Goal: Navigation & Orientation: Find specific page/section

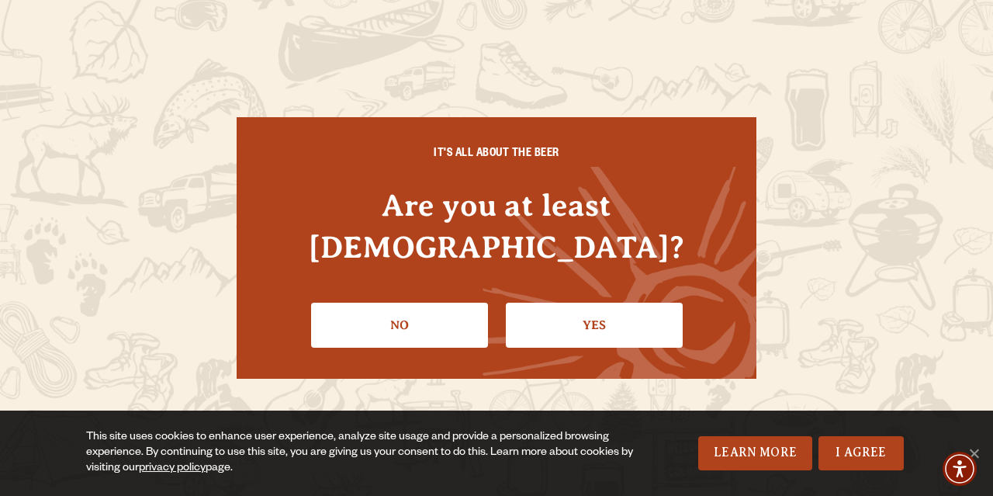
click at [563, 308] on link "Yes" at bounding box center [594, 325] width 177 height 45
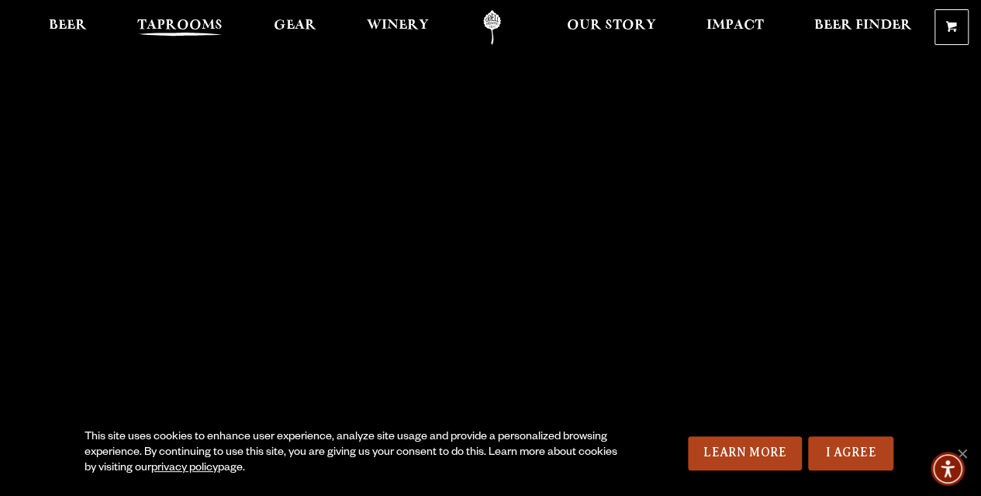
click at [168, 30] on span "Taprooms" at bounding box center [179, 25] width 85 height 12
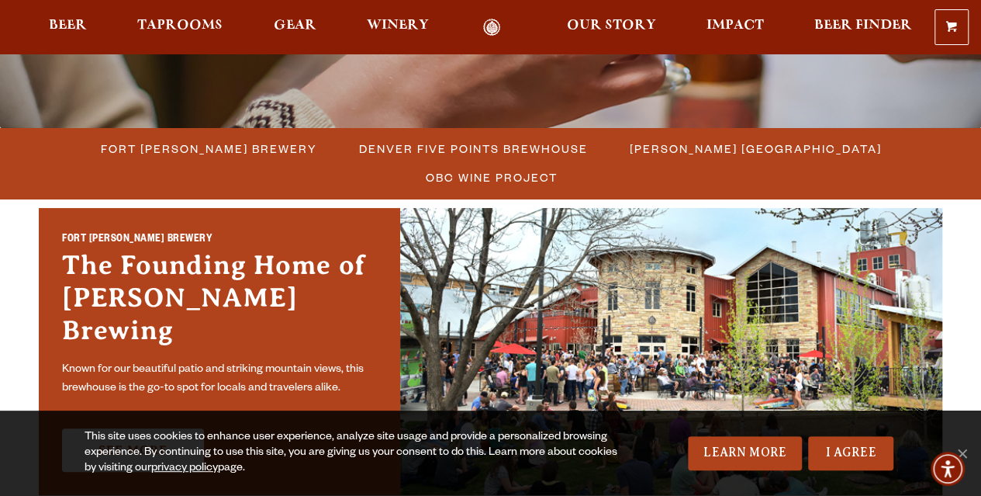
scroll to position [388, 0]
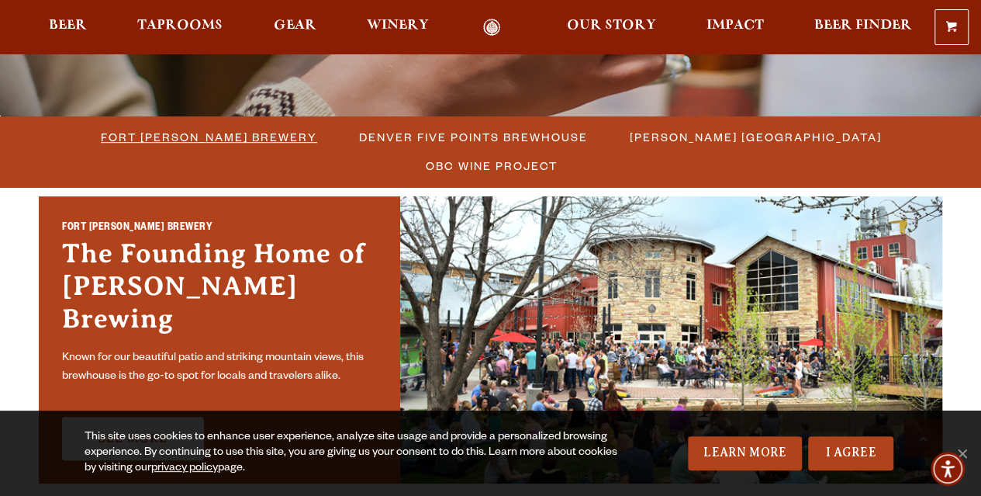
click at [149, 140] on span "Fort [PERSON_NAME] Brewery" at bounding box center [209, 137] width 216 height 22
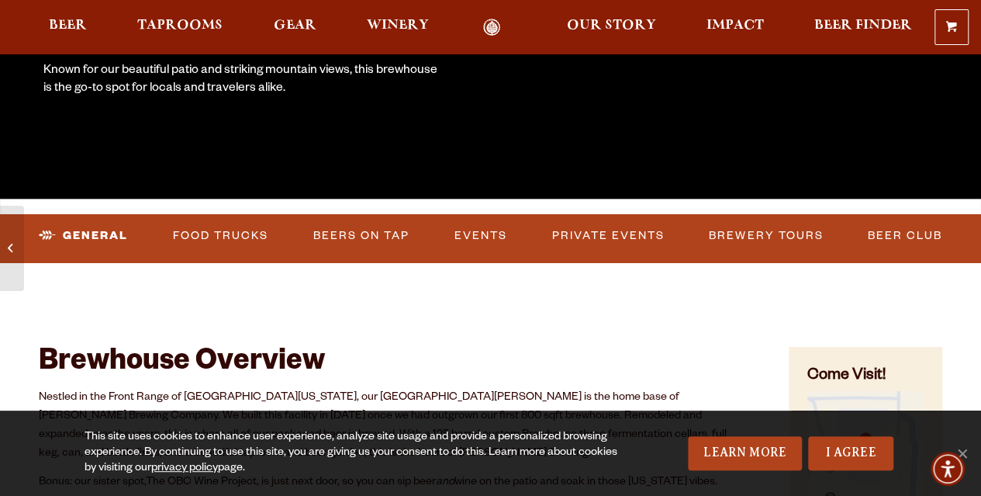
scroll to position [388, 0]
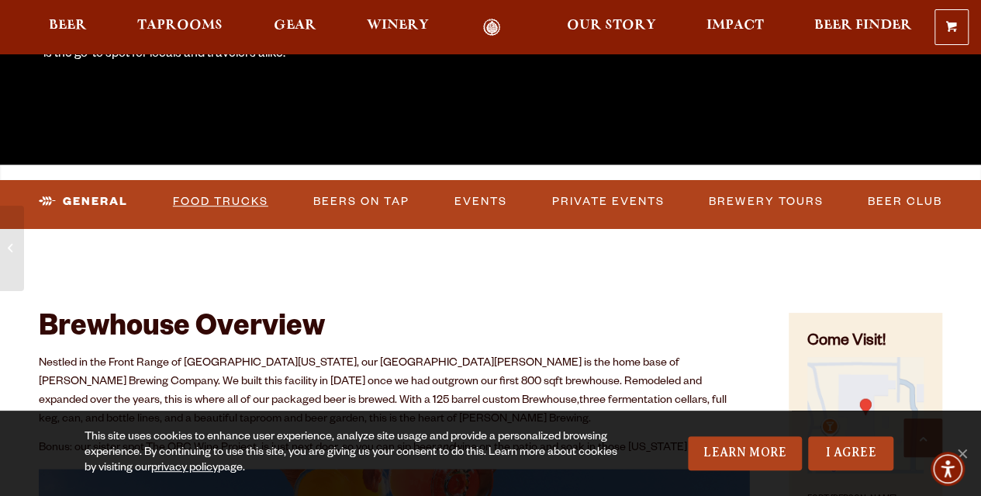
click at [251, 202] on link "Food Trucks" at bounding box center [221, 202] width 108 height 36
click at [254, 198] on link "Food Trucks" at bounding box center [208, 202] width 136 height 36
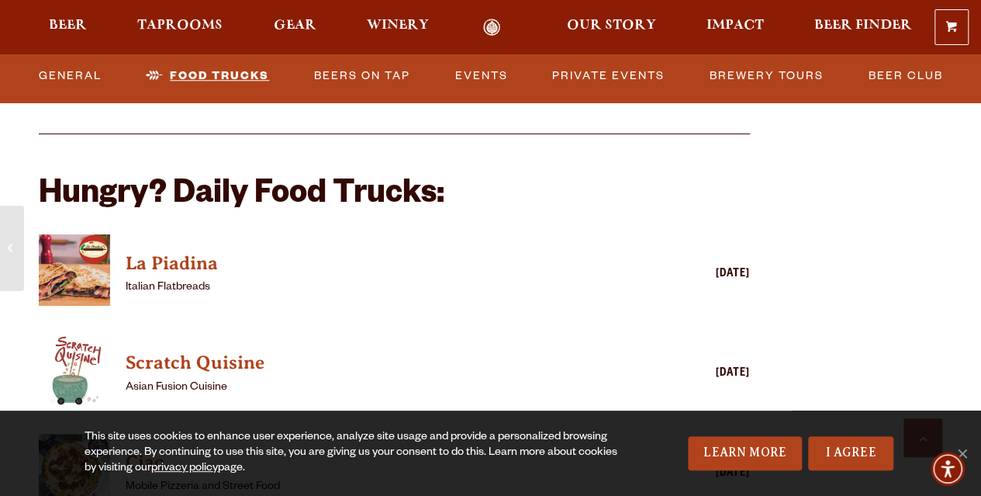
scroll to position [3568, 0]
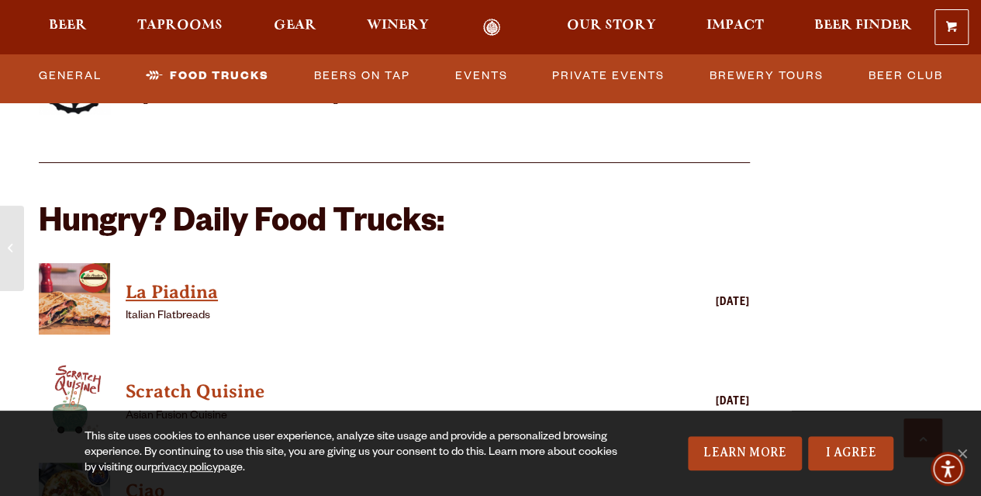
click at [185, 292] on h4 "La Piadina" at bounding box center [372, 292] width 493 height 25
click at [462, 83] on link "Events" at bounding box center [481, 76] width 65 height 36
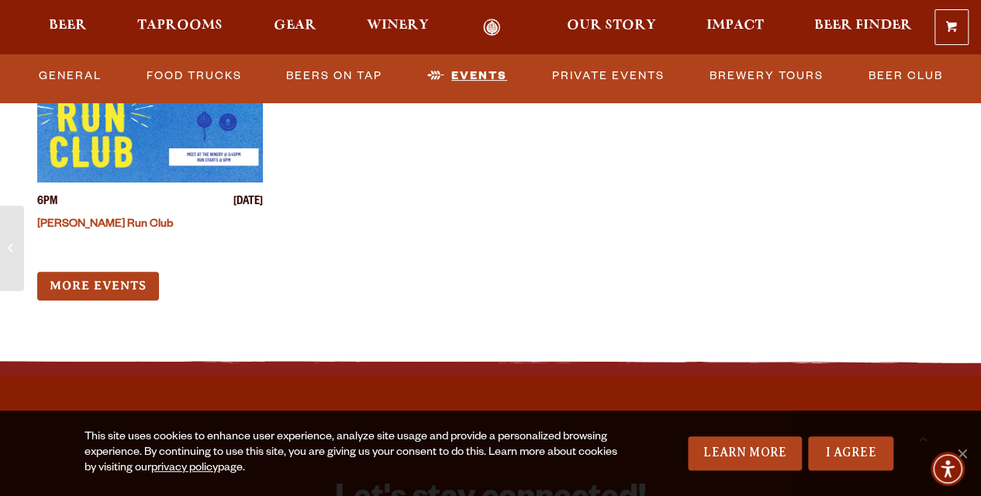
scroll to position [6184, 0]
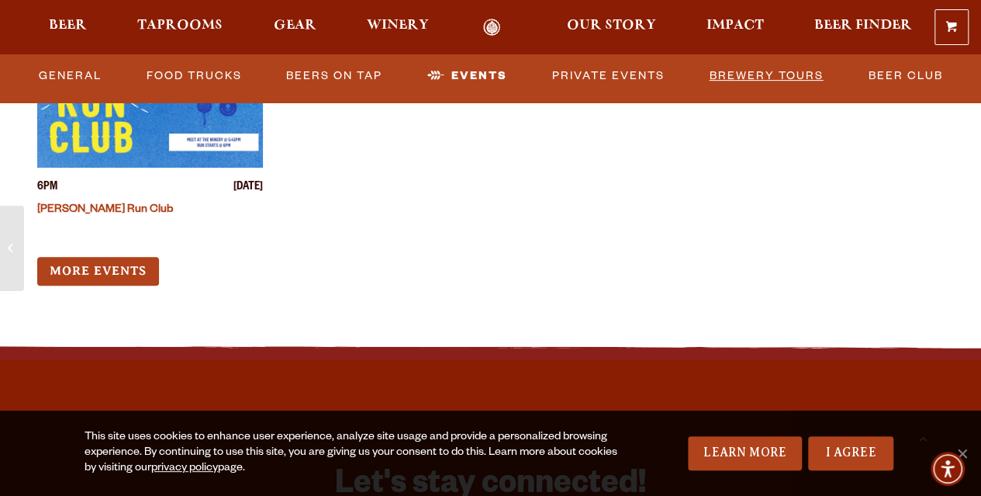
click at [739, 77] on link "Brewery Tours" at bounding box center [767, 76] width 126 height 36
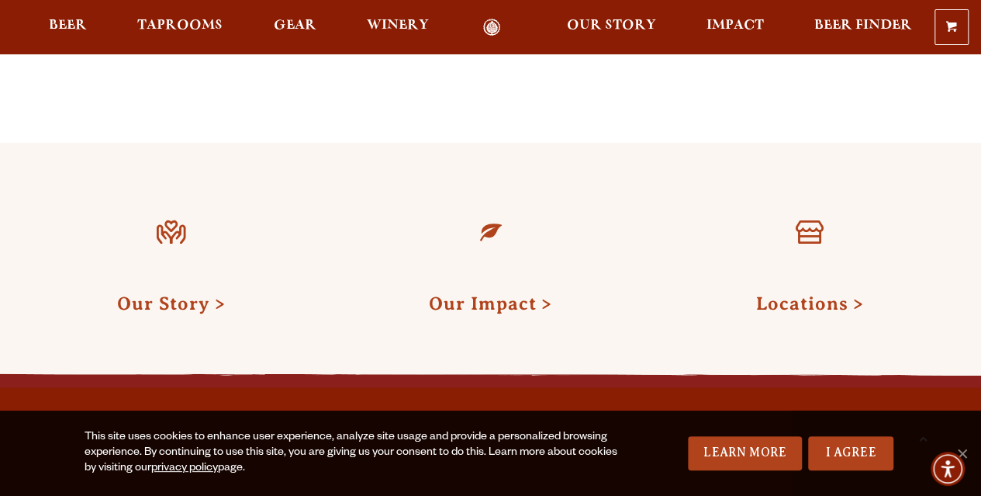
scroll to position [1706, 0]
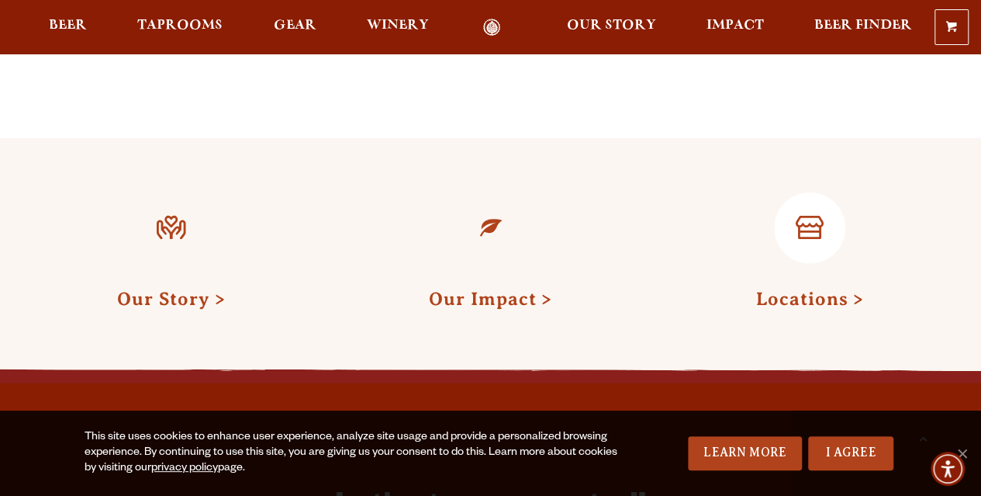
click at [837, 289] on link "Locations" at bounding box center [810, 299] width 108 height 20
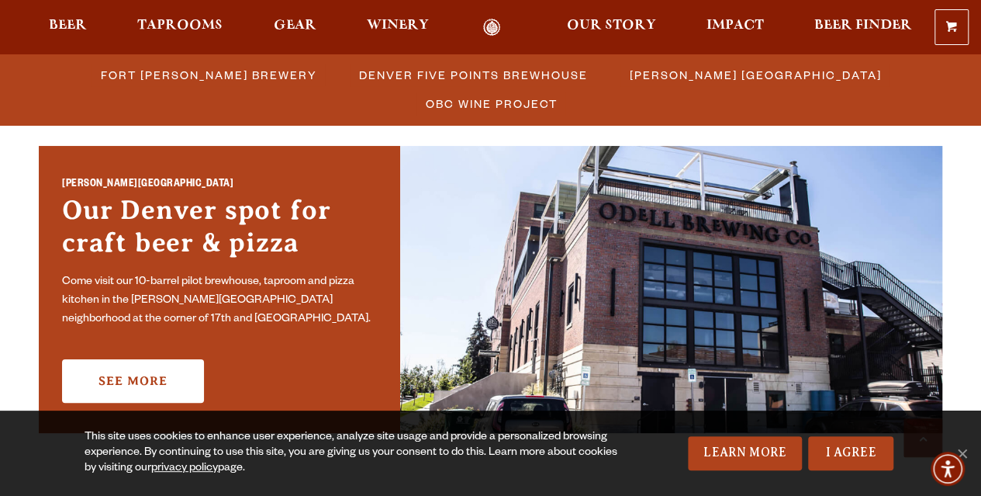
scroll to position [1086, 0]
